Goal: Transaction & Acquisition: Download file/media

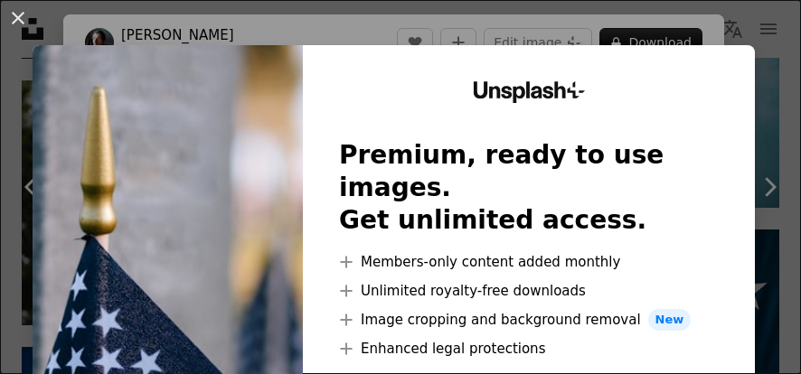
scroll to position [35, 0]
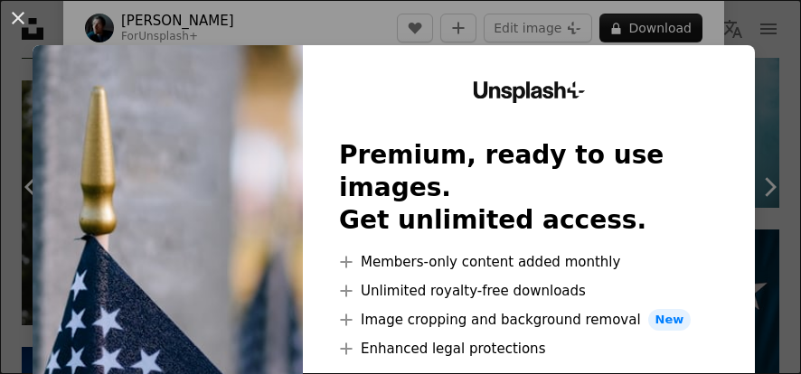
click at [743, 55] on div "Unsplash+ Premium, ready to use images. Get unlimited access. A plus sign Membe…" at bounding box center [529, 332] width 452 height 575
click at [746, 54] on div "Unsplash+ Premium, ready to use images. Get unlimited access. A plus sign Membe…" at bounding box center [529, 332] width 452 height 575
click at [254, 157] on img at bounding box center [168, 332] width 270 height 575
click at [7, 27] on button "An X shape" at bounding box center [18, 18] width 22 height 22
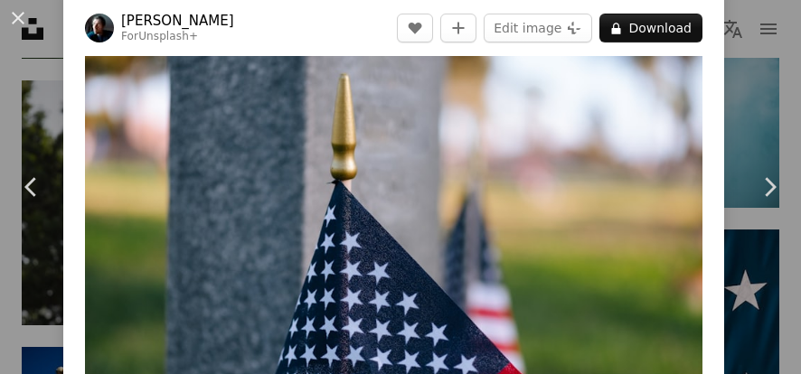
click at [788, 220] on html "**********" at bounding box center [400, 9] width 801 height 4667
click at [751, 192] on link "Chevron right" at bounding box center [768, 186] width 63 height 173
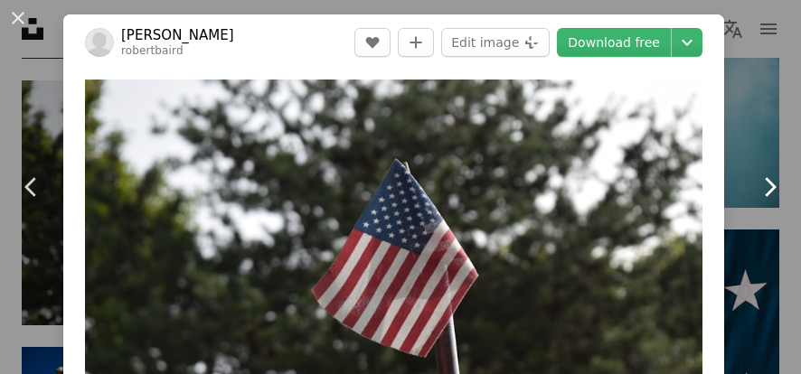
click at [751, 191] on link "Chevron right" at bounding box center [768, 186] width 63 height 173
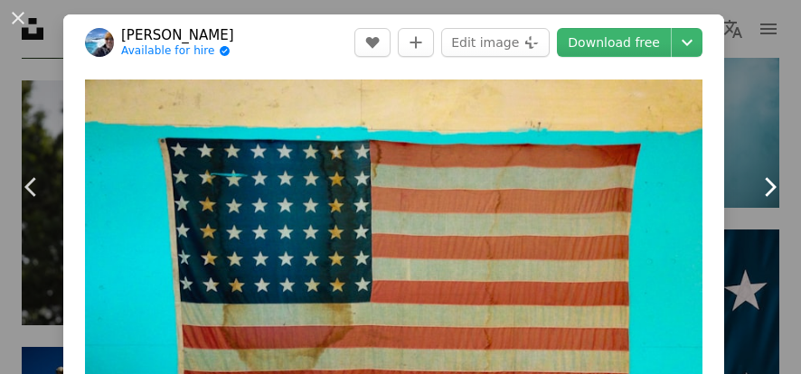
click at [772, 208] on link "Chevron right" at bounding box center [768, 186] width 63 height 173
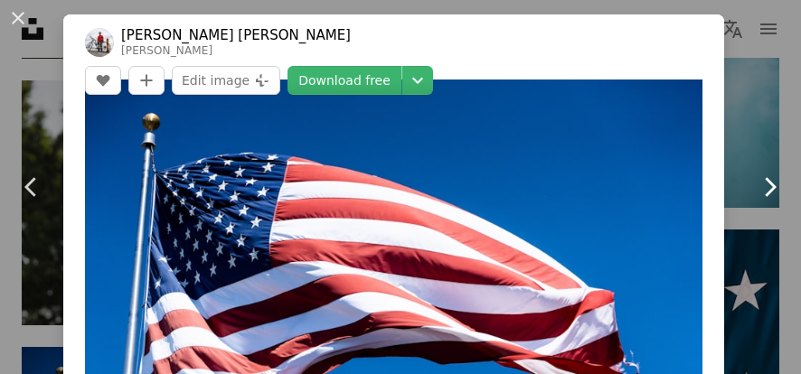
click at [755, 199] on icon "Chevron right" at bounding box center [768, 187] width 29 height 29
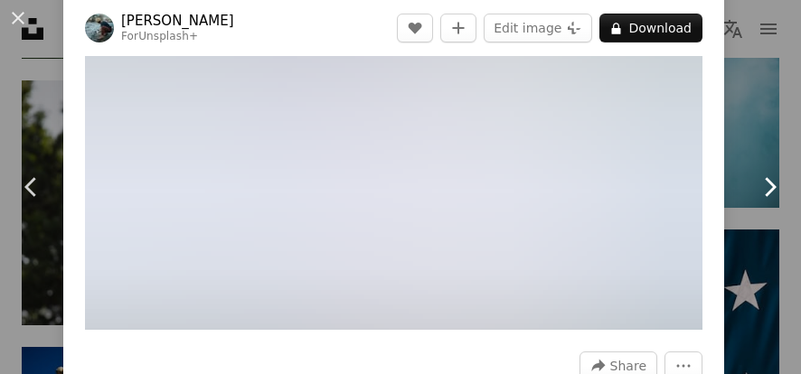
scroll to position [183, 0]
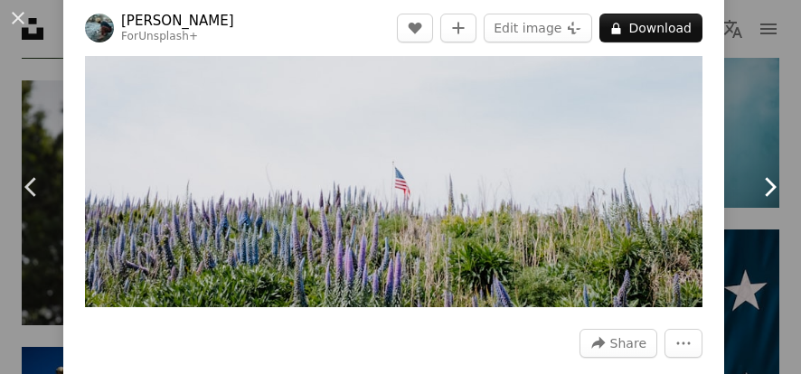
click at [763, 198] on icon "Chevron right" at bounding box center [768, 187] width 29 height 29
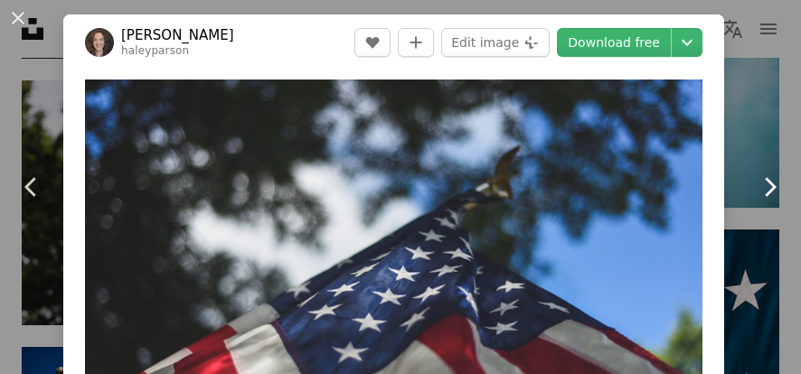
click at [766, 206] on link "Chevron right" at bounding box center [768, 186] width 63 height 173
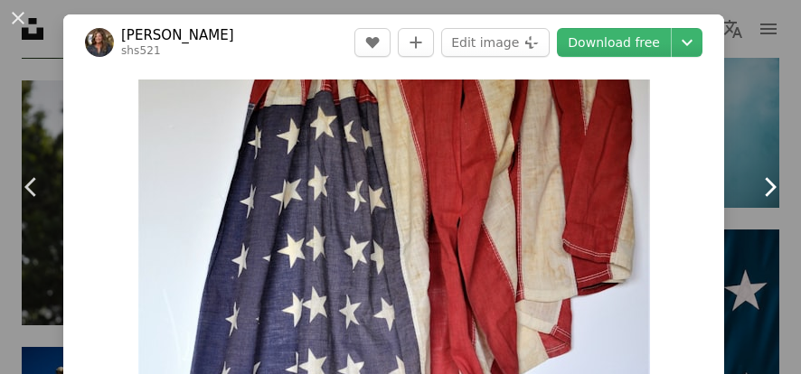
click at [766, 204] on link "Chevron right" at bounding box center [768, 186] width 63 height 173
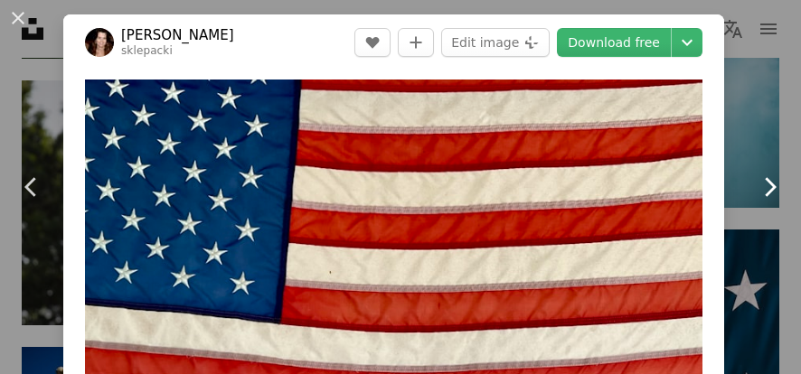
click at [770, 192] on icon at bounding box center [770, 186] width 12 height 19
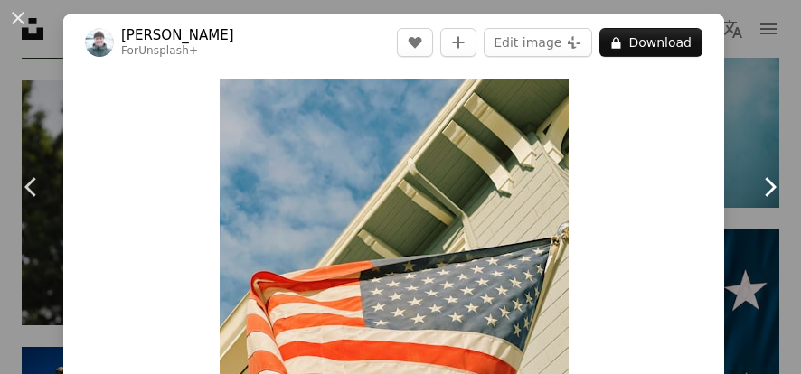
click at [775, 203] on link "Chevron right" at bounding box center [768, 186] width 63 height 173
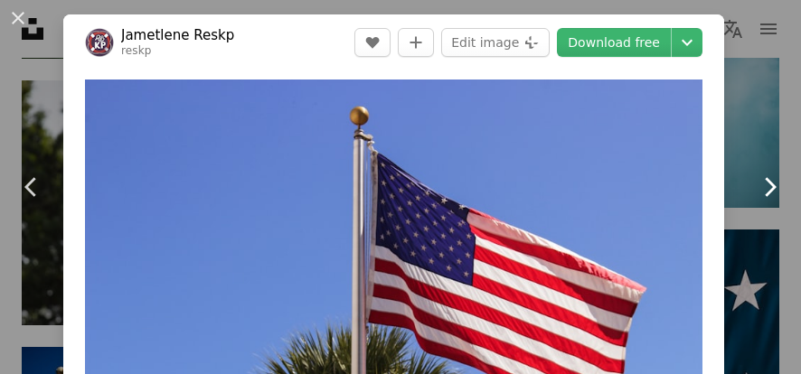
click at [772, 202] on link "Chevron right" at bounding box center [768, 186] width 63 height 173
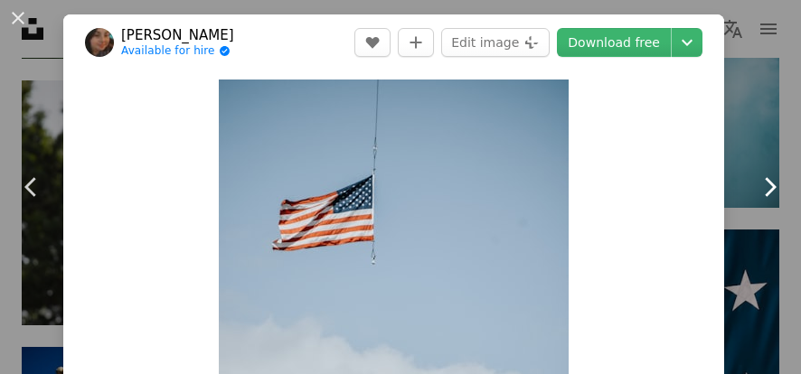
scroll to position [34, 0]
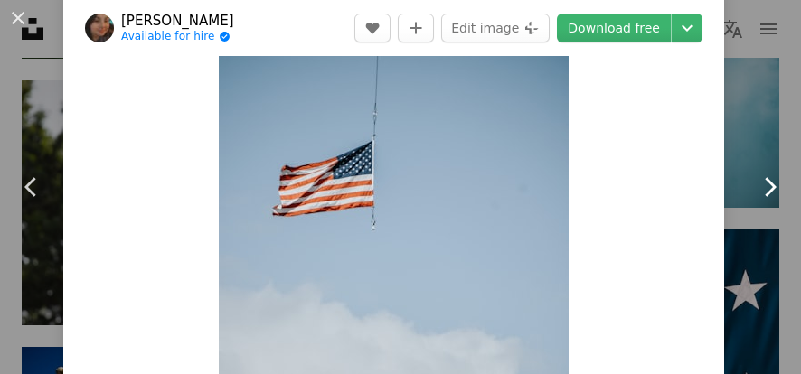
click at [764, 200] on icon "Chevron right" at bounding box center [768, 187] width 29 height 29
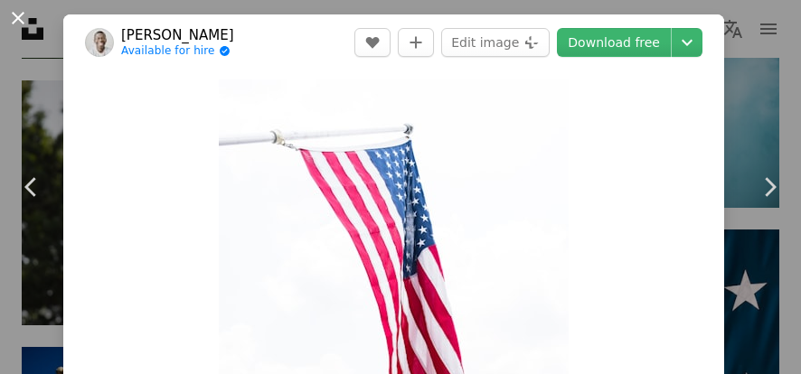
click at [25, 29] on button "An X shape" at bounding box center [18, 18] width 22 height 22
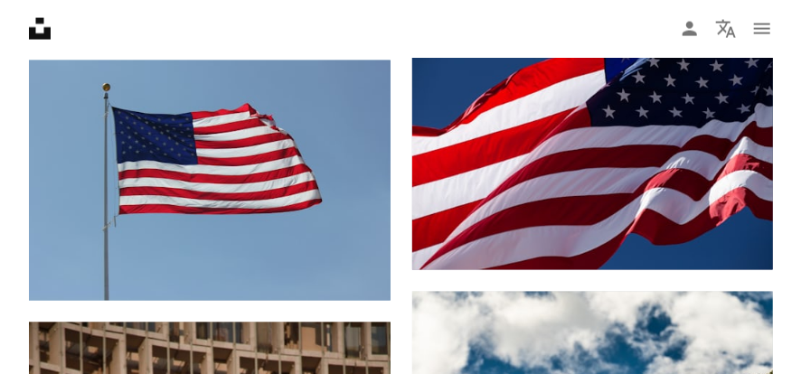
scroll to position [978, 0]
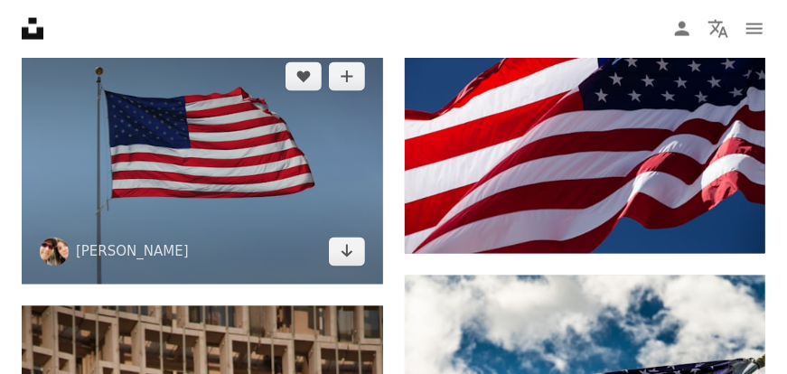
click at [286, 164] on img at bounding box center [202, 164] width 361 height 240
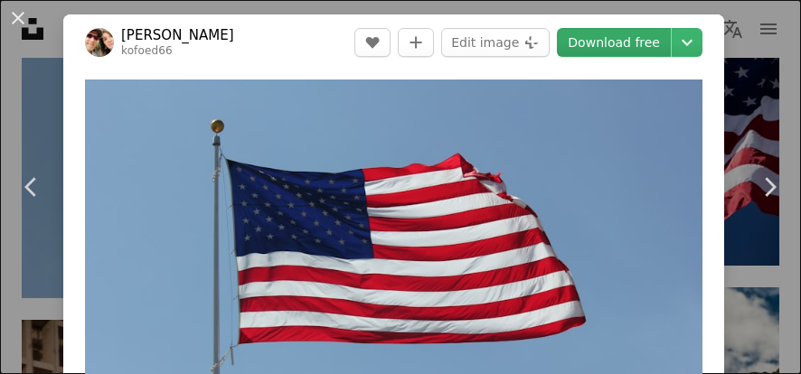
click at [636, 42] on link "Download free" at bounding box center [614, 42] width 114 height 29
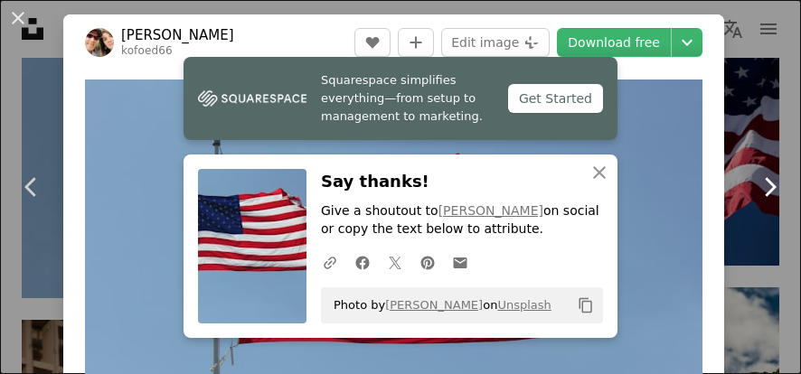
click at [784, 217] on link "Chevron right" at bounding box center [768, 186] width 63 height 173
